Goal: Navigation & Orientation: Understand site structure

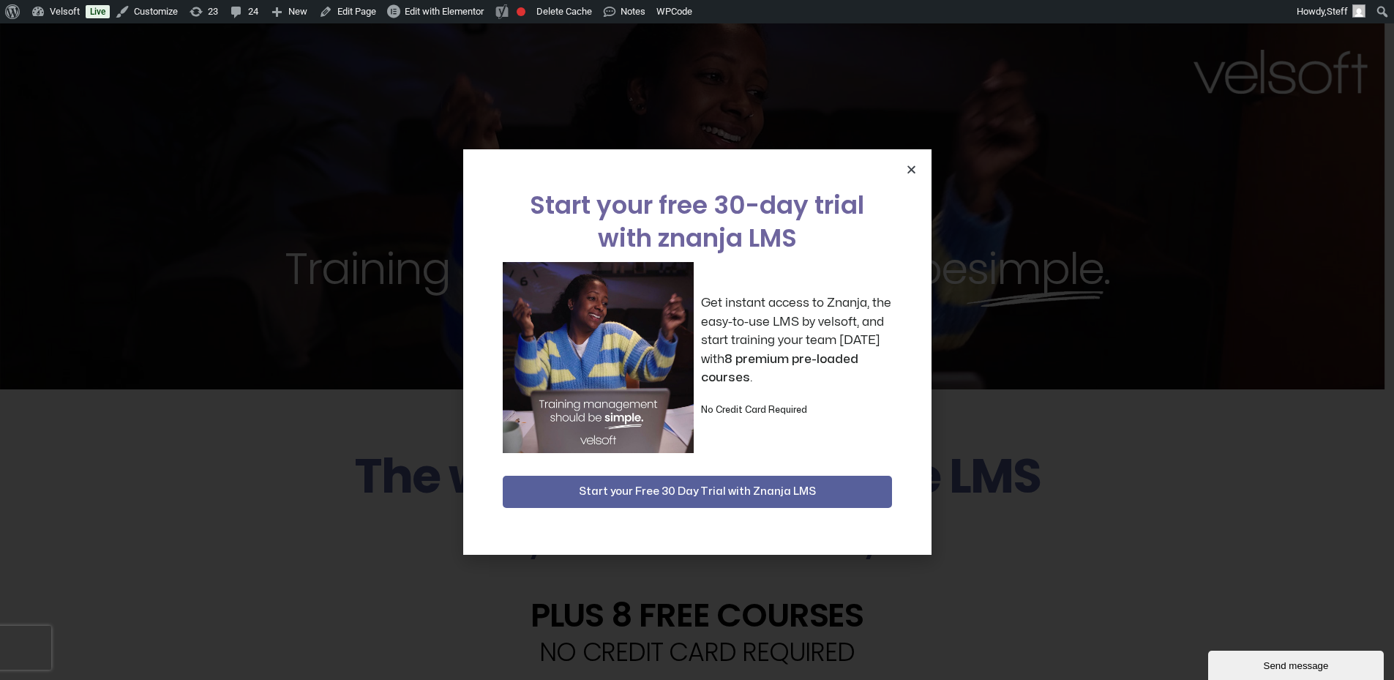
click at [905, 171] on div "Start your free 30-day trial with znanja LMS Get instant access to Znanja, the …" at bounding box center [697, 351] width 468 height 405
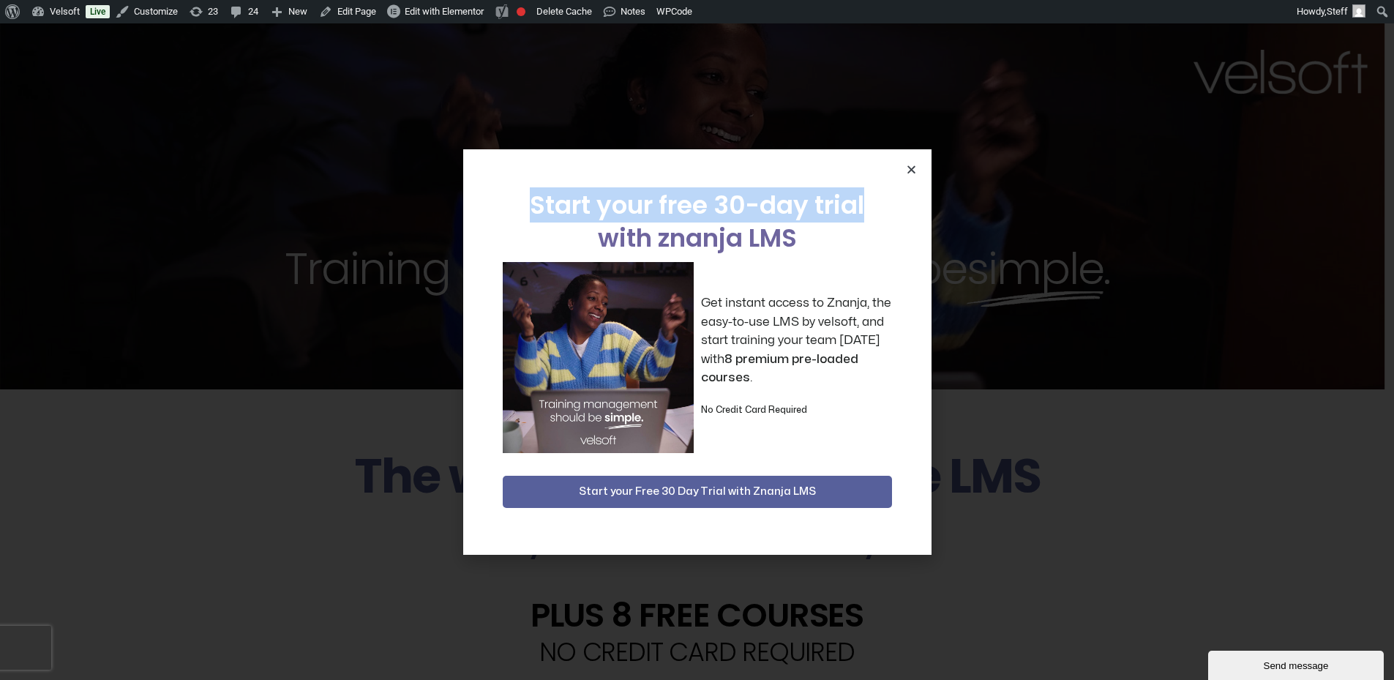
click at [914, 168] on icon "Close" at bounding box center [911, 169] width 11 height 11
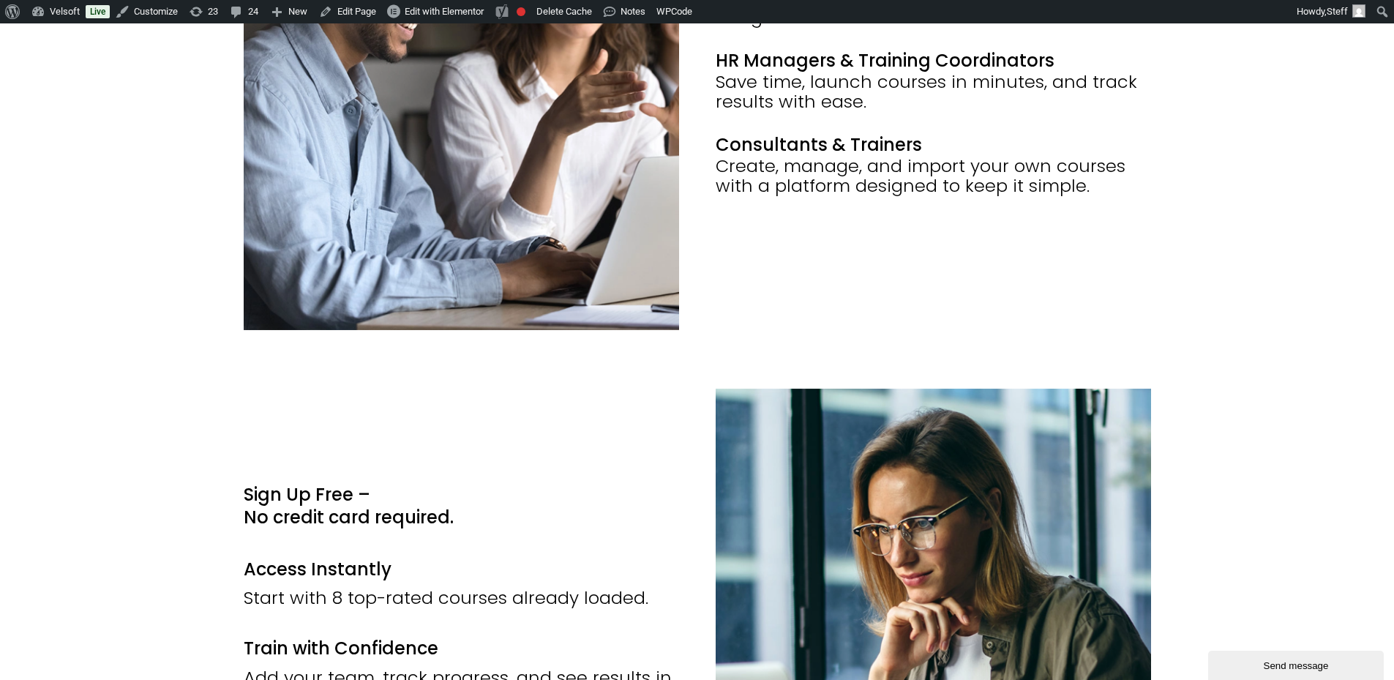
scroll to position [2121, 0]
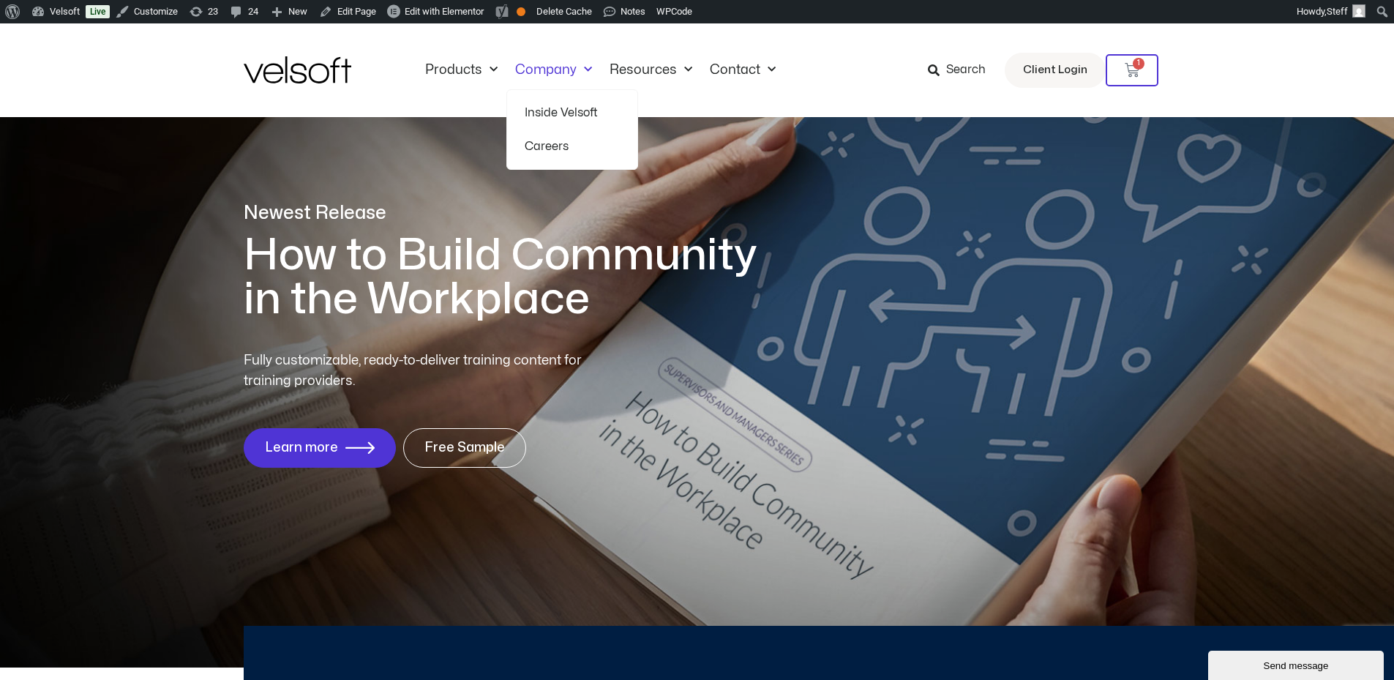
click at [575, 112] on link "Inside Velsoft" at bounding box center [572, 113] width 95 height 34
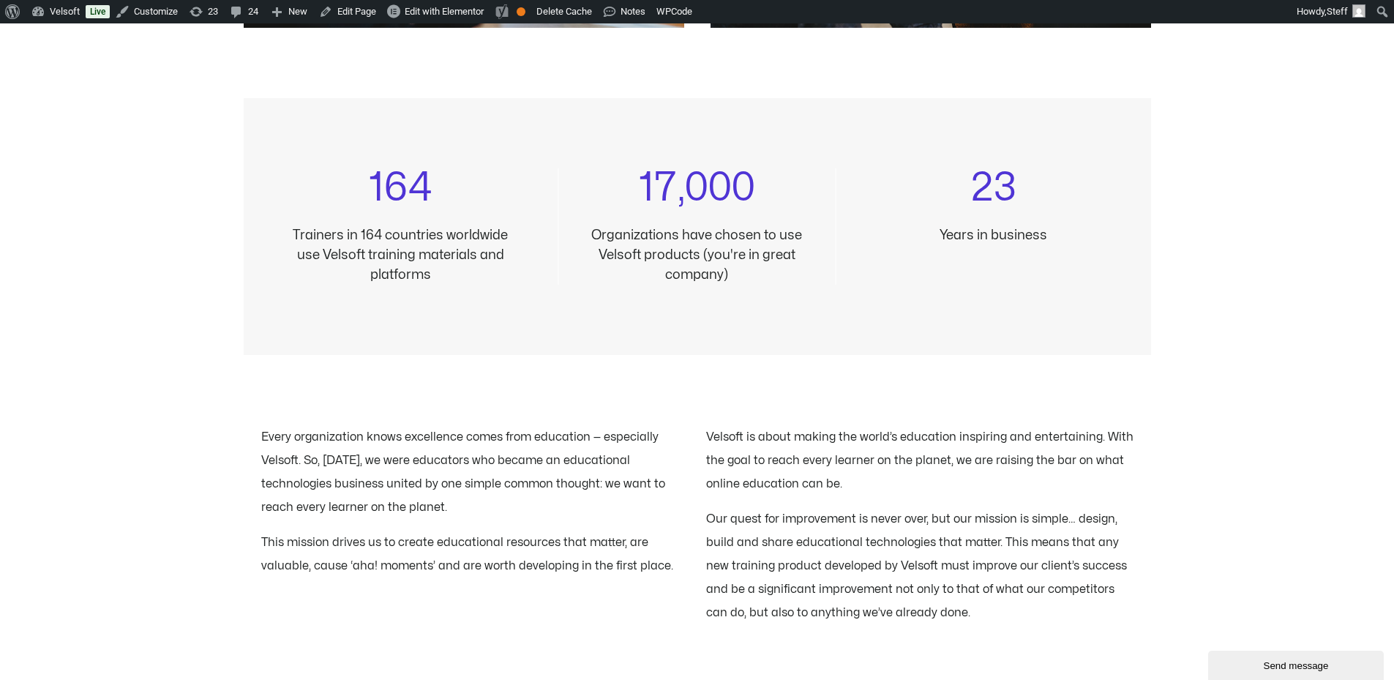
scroll to position [1537, 0]
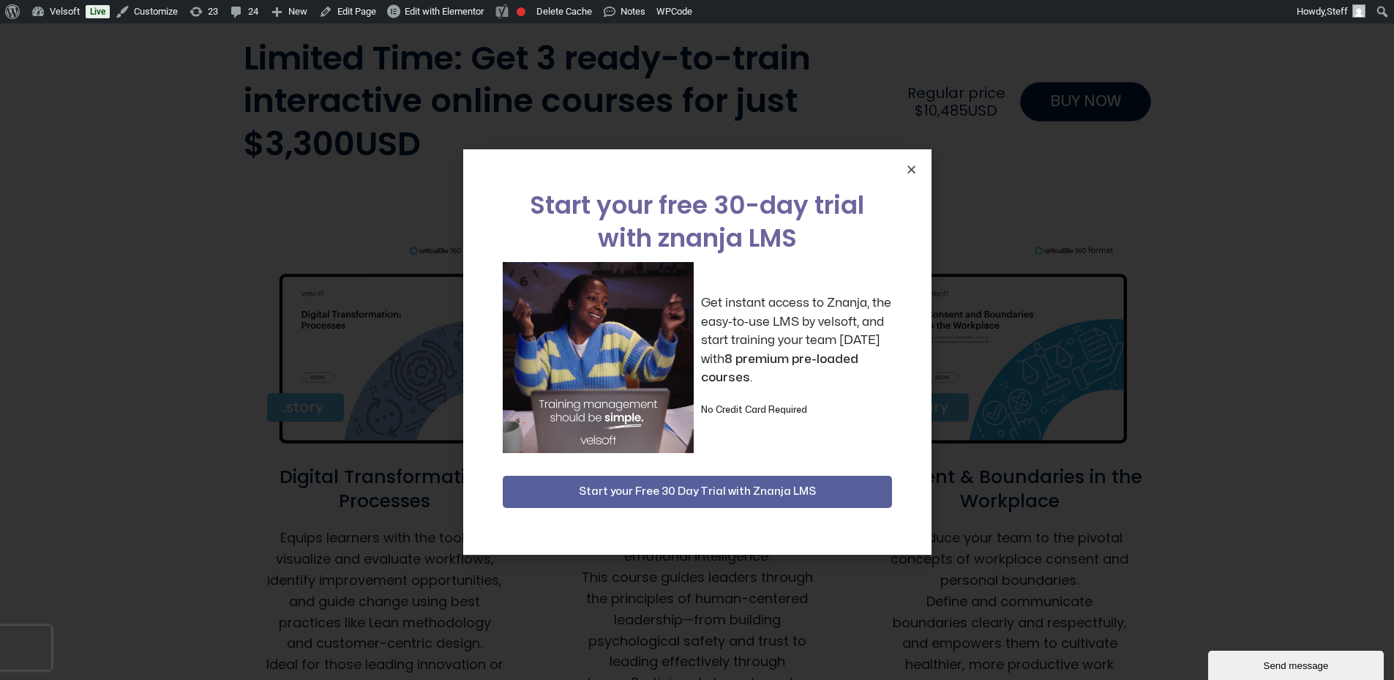
click at [902, 173] on div "Start your free 30-day trial with znanja LMS Get instant access to Znanja, the …" at bounding box center [697, 351] width 468 height 405
click at [907, 170] on icon "Close" at bounding box center [911, 169] width 11 height 11
